Goal: Information Seeking & Learning: Learn about a topic

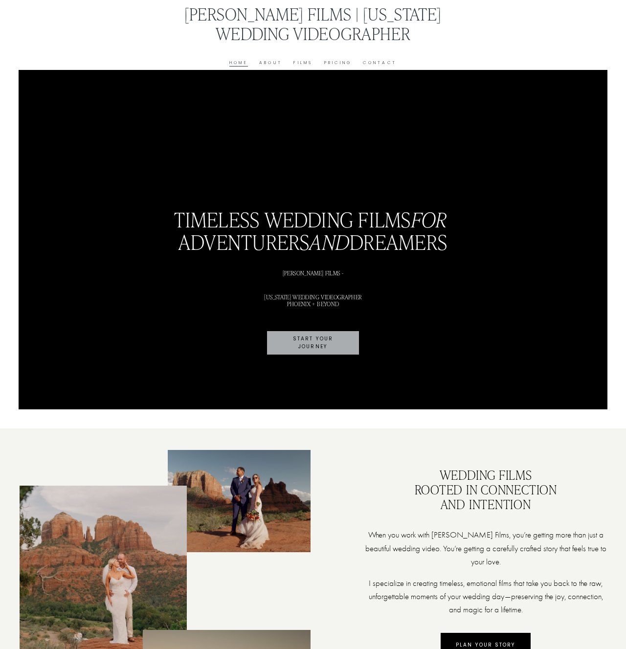
click at [347, 65] on link "Pricing" at bounding box center [338, 63] width 28 height 7
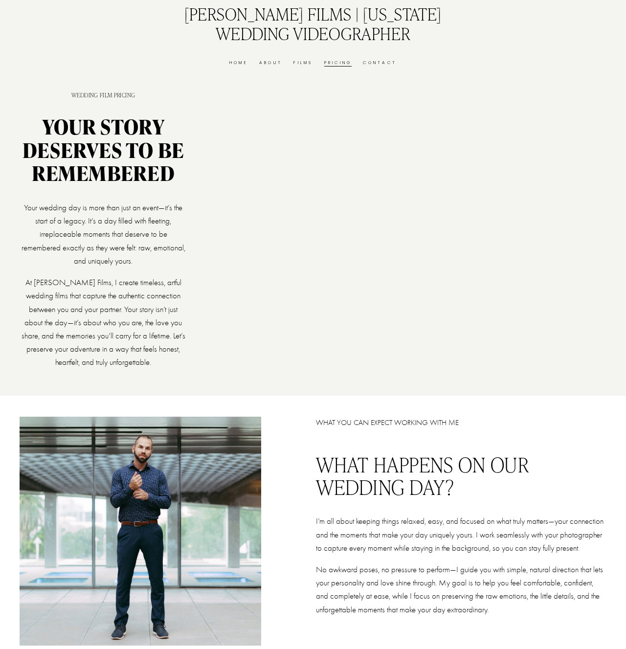
click at [241, 63] on link "Home" at bounding box center [238, 63] width 19 height 7
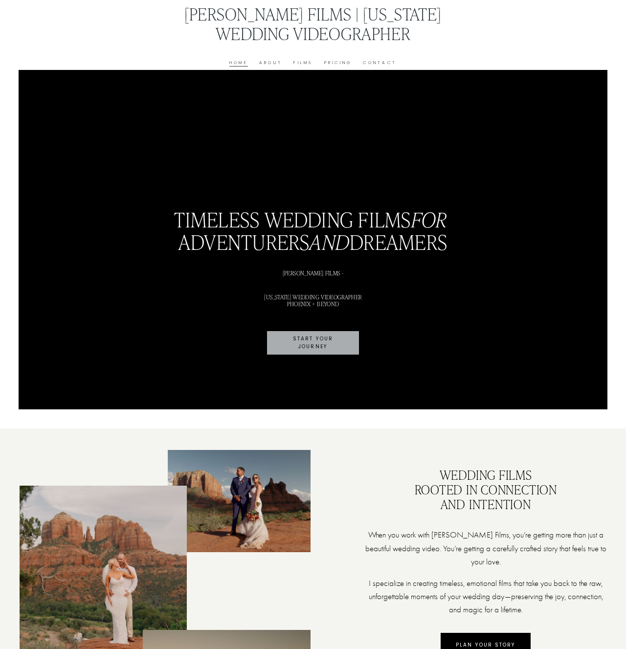
click at [379, 63] on link "Contact" at bounding box center [380, 63] width 34 height 7
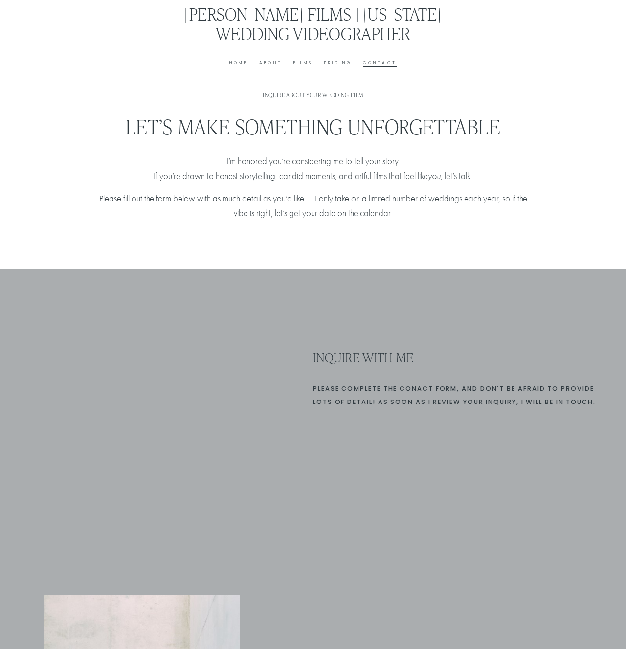
click at [267, 63] on link "About" at bounding box center [270, 63] width 23 height 7
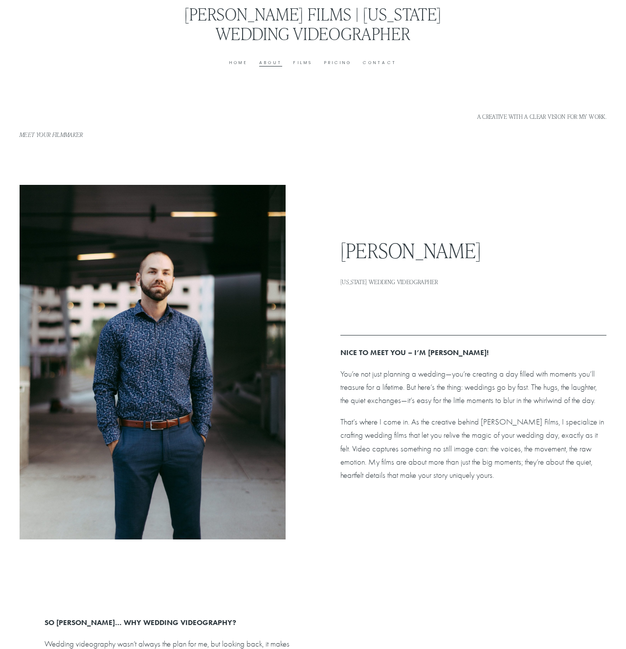
click at [384, 60] on link "Contact" at bounding box center [380, 63] width 34 height 7
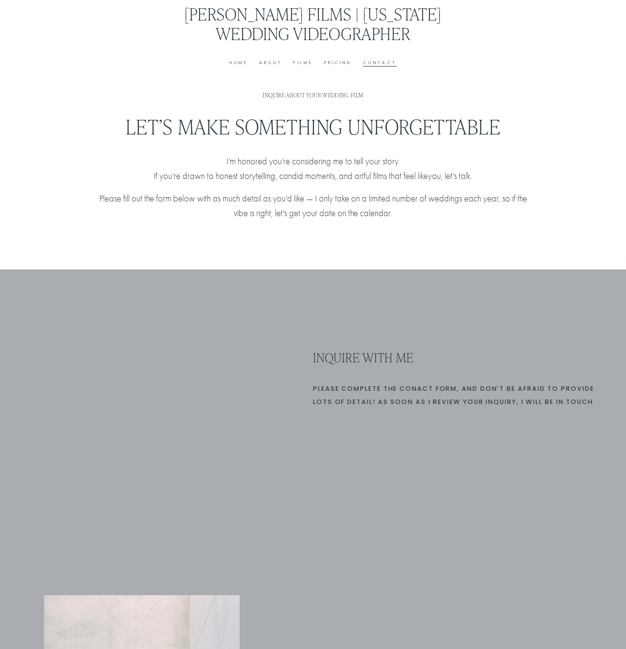
click at [239, 62] on link "Home" at bounding box center [238, 63] width 19 height 7
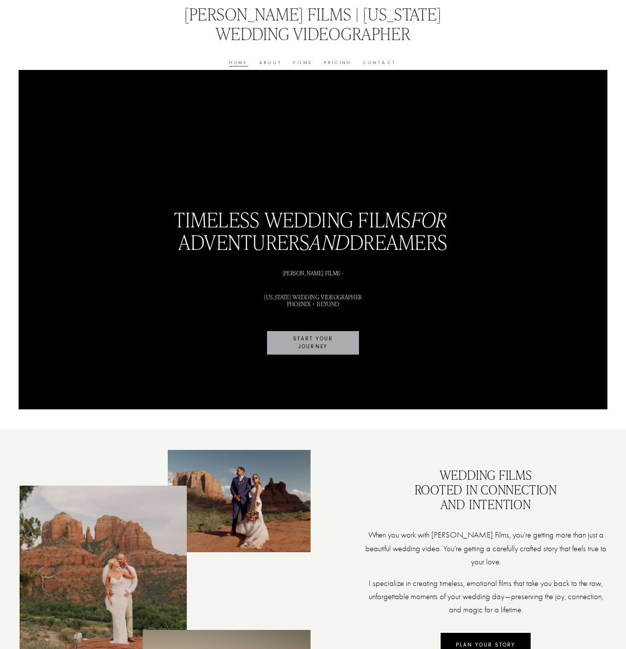
click at [344, 60] on link "Pricing" at bounding box center [338, 63] width 28 height 7
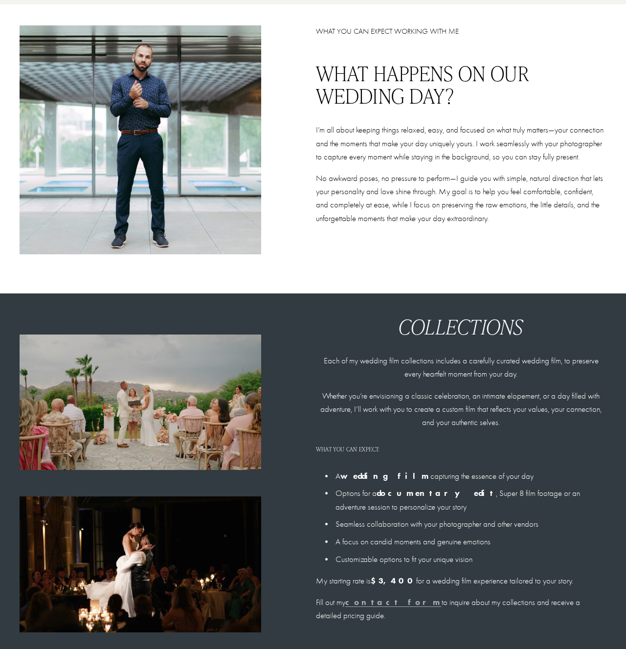
scroll to position [534, 0]
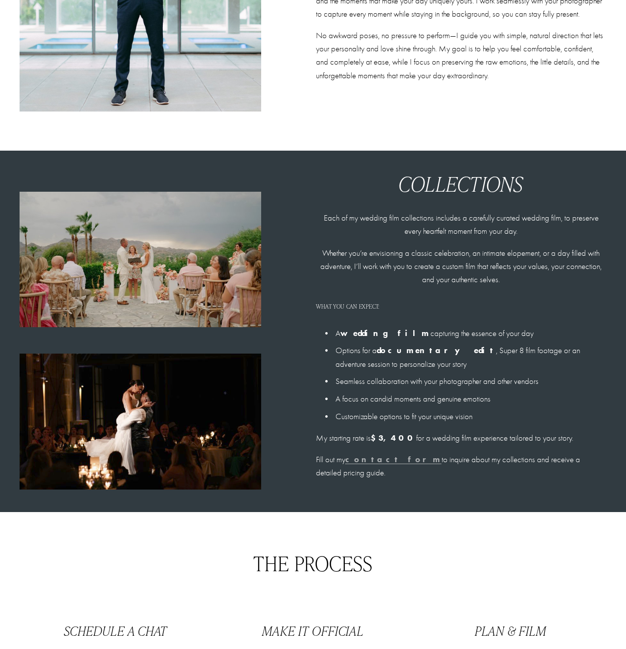
drag, startPoint x: 374, startPoint y: 433, endPoint x: 423, endPoint y: 433, distance: 49.4
click at [423, 433] on p "My starting rate is $3,400 for a wedding film experience tailored to your story." at bounding box center [461, 437] width 290 height 13
click at [466, 425] on div "Collections Each of my wedding film collections includes a carefully curated we…" at bounding box center [461, 326] width 290 height 308
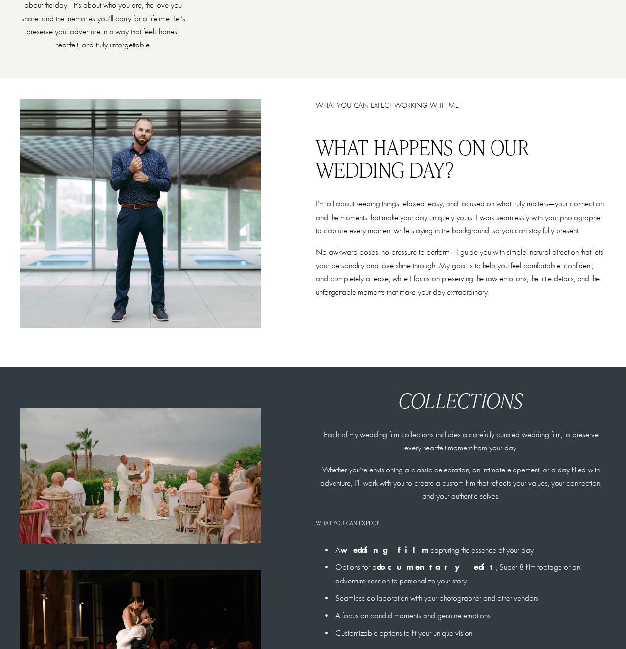
scroll to position [258, 0]
